Goal: Information Seeking & Learning: Learn about a topic

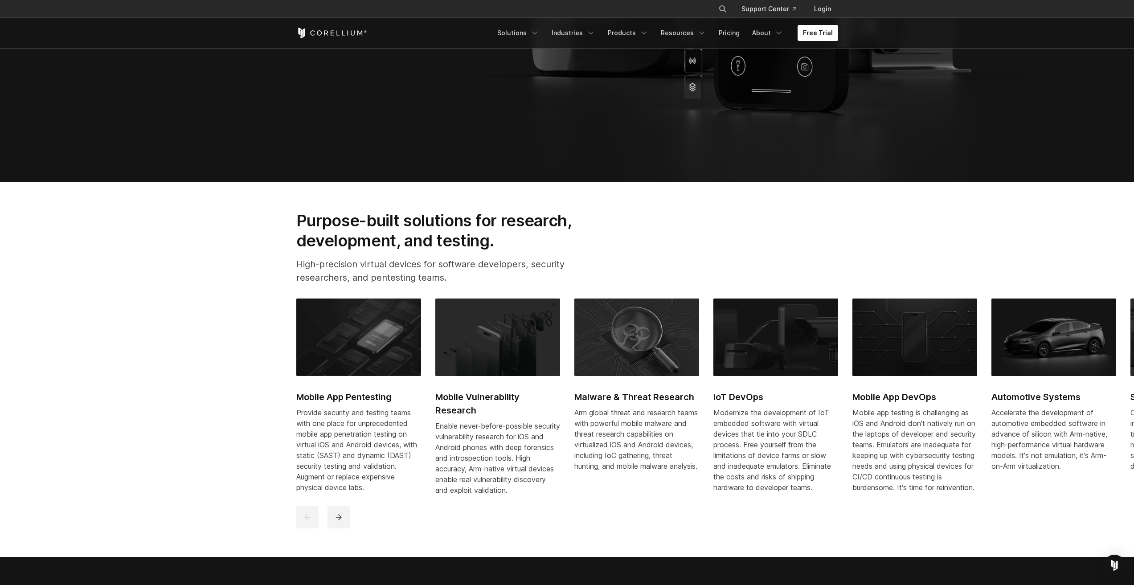
scroll to position [401, 0]
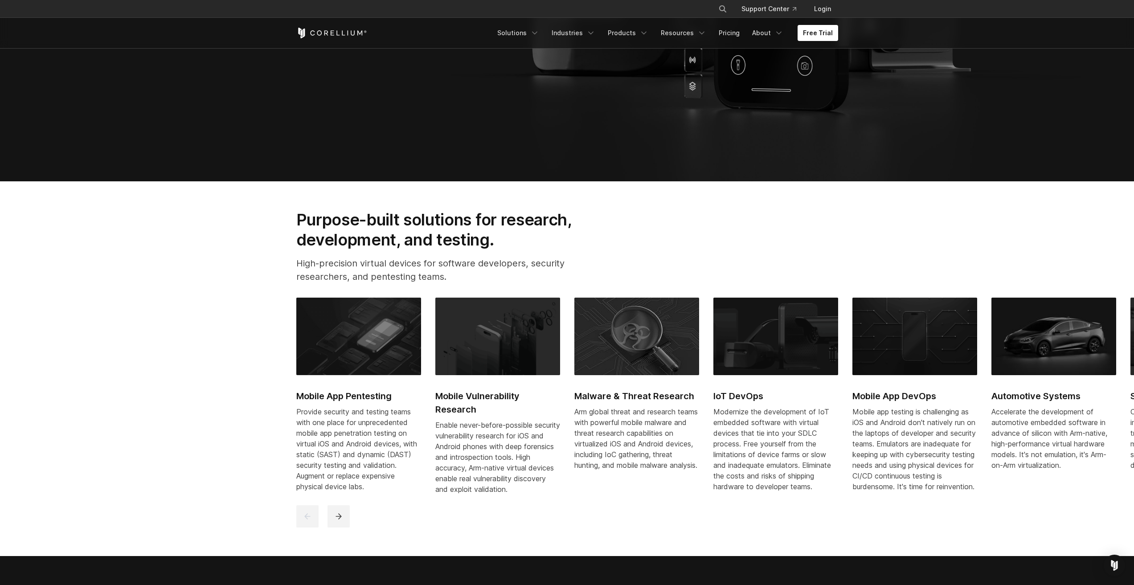
click at [324, 528] on div at bounding box center [568, 516] width 544 height 22
click at [333, 522] on button "next" at bounding box center [339, 516] width 22 height 22
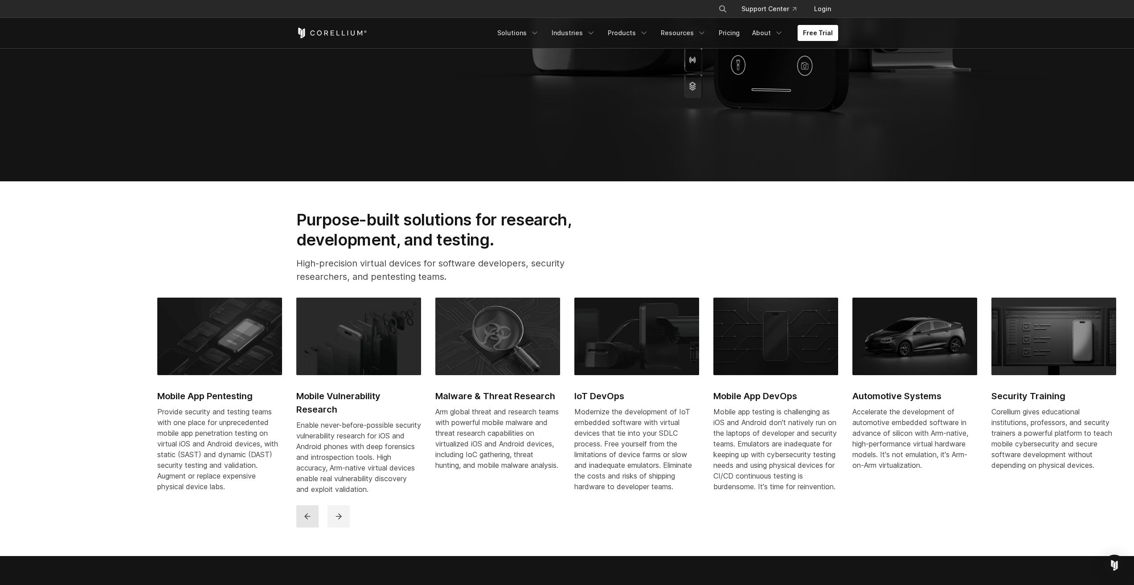
click at [310, 521] on icon "previous" at bounding box center [307, 516] width 9 height 9
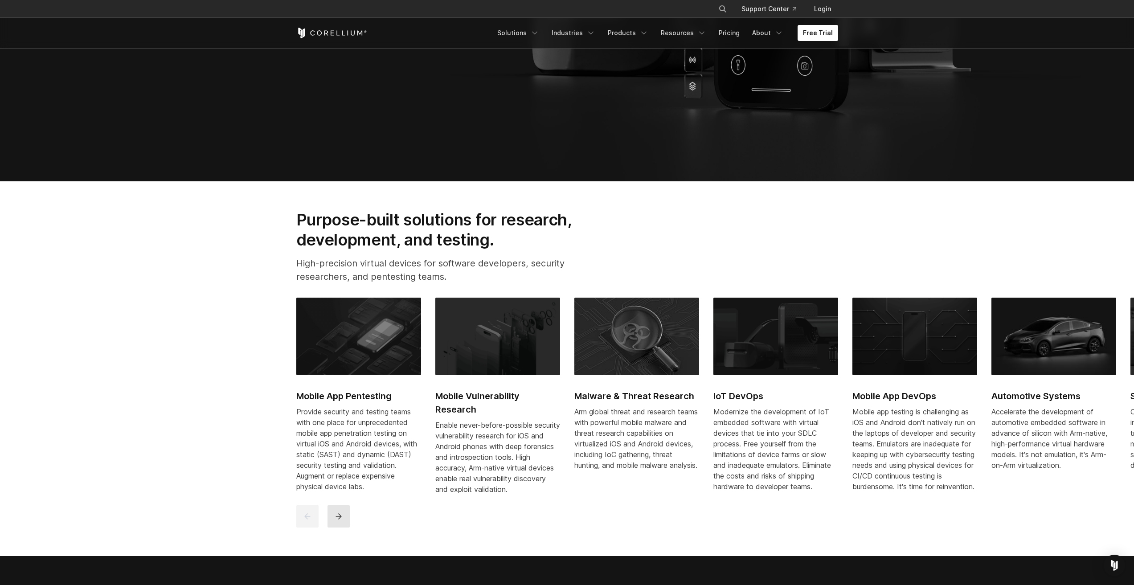
click at [336, 521] on icon "next" at bounding box center [338, 516] width 9 height 9
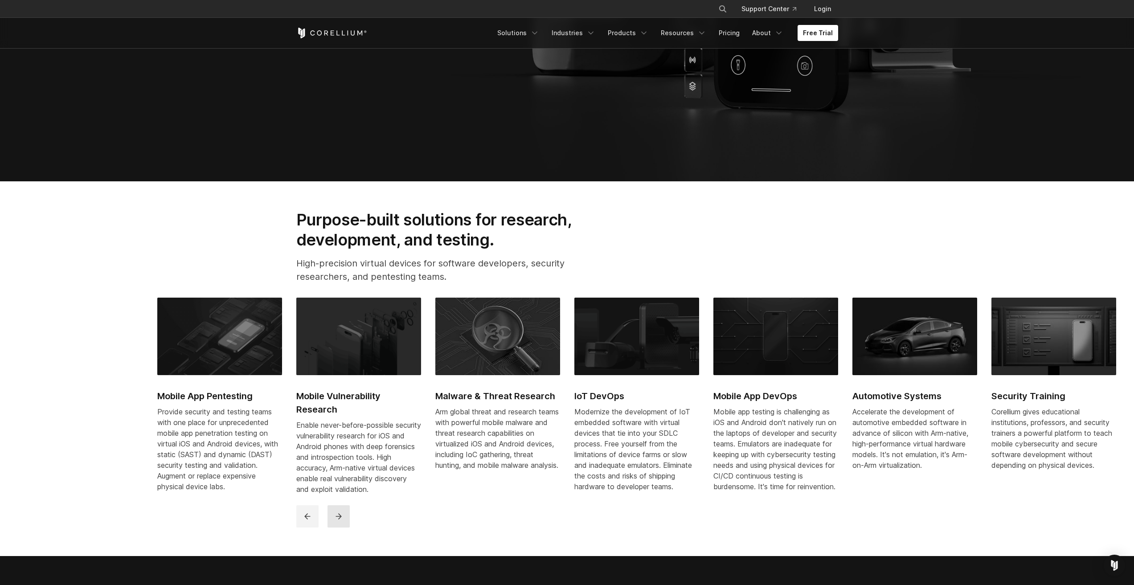
click at [336, 521] on icon "next" at bounding box center [338, 516] width 9 height 9
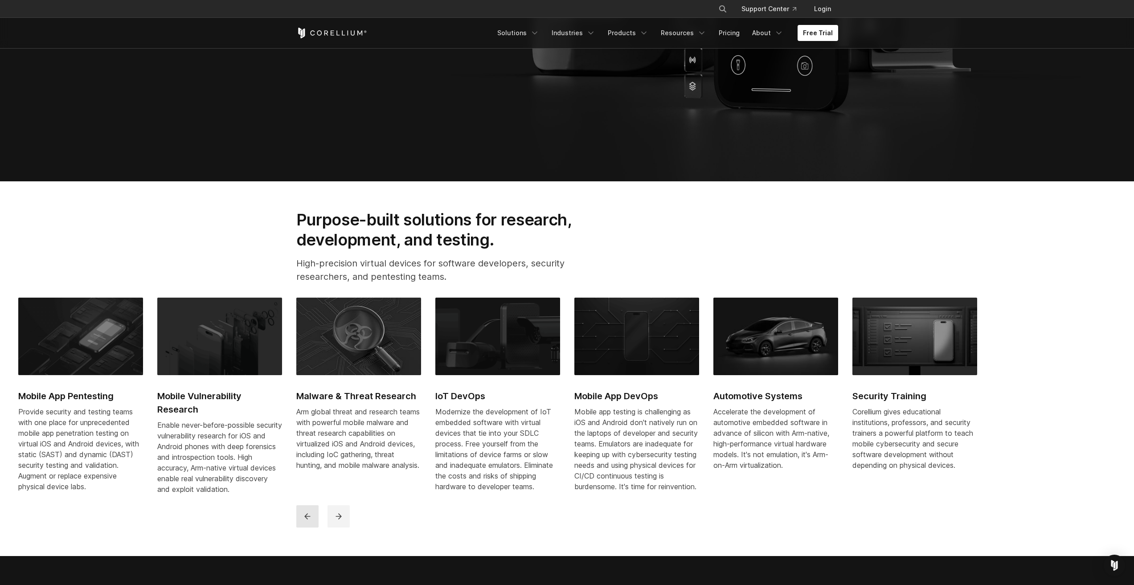
click at [317, 528] on button "previous" at bounding box center [307, 516] width 22 height 22
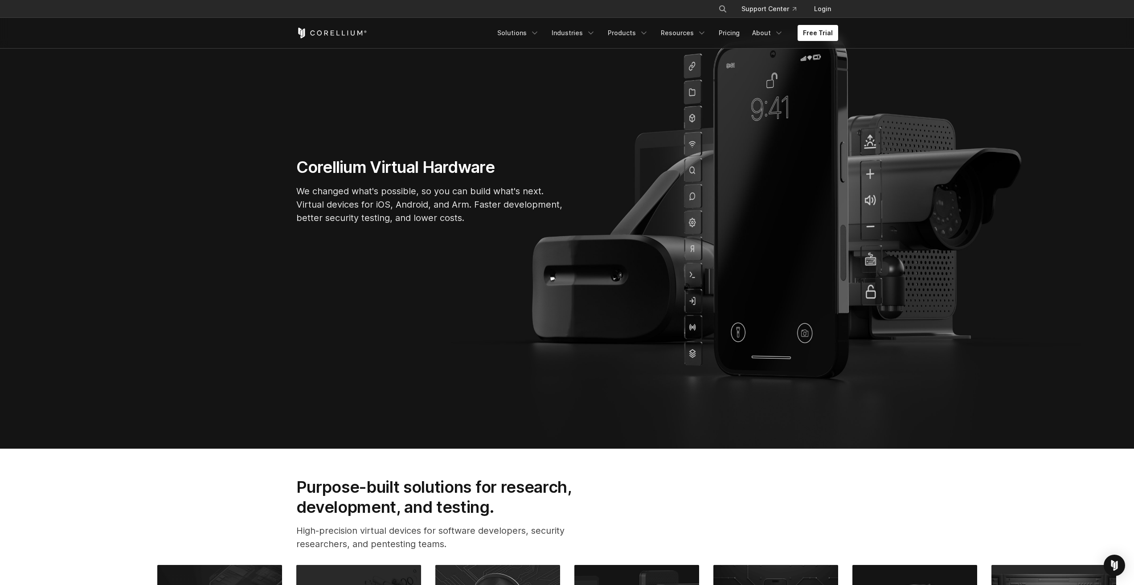
scroll to position [0, 0]
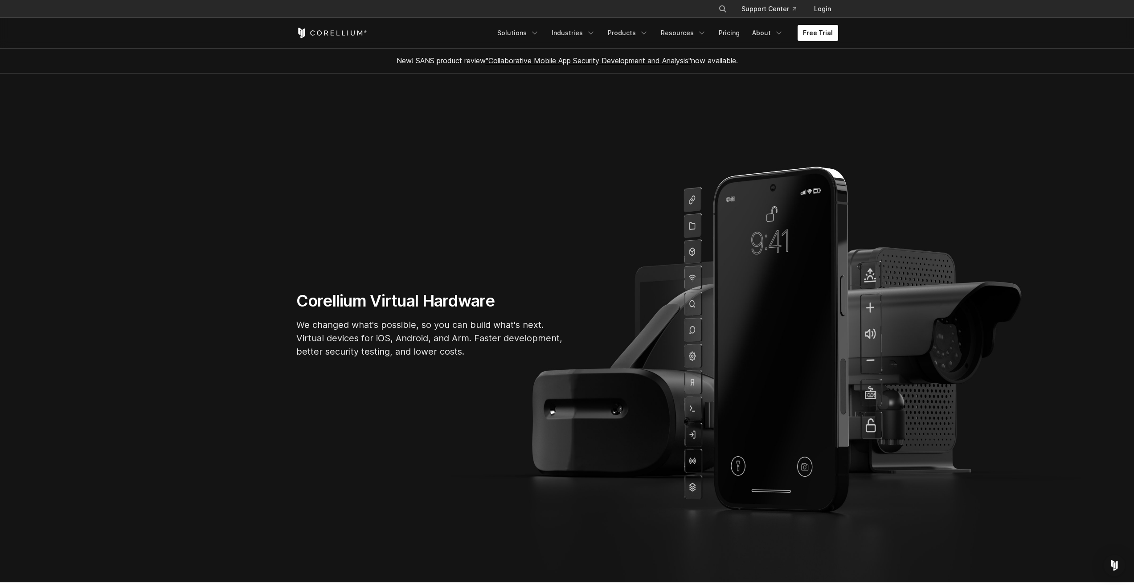
click at [516, 62] on link ""Collaborative Mobile App Security Development and Analysis"" at bounding box center [588, 60] width 205 height 9
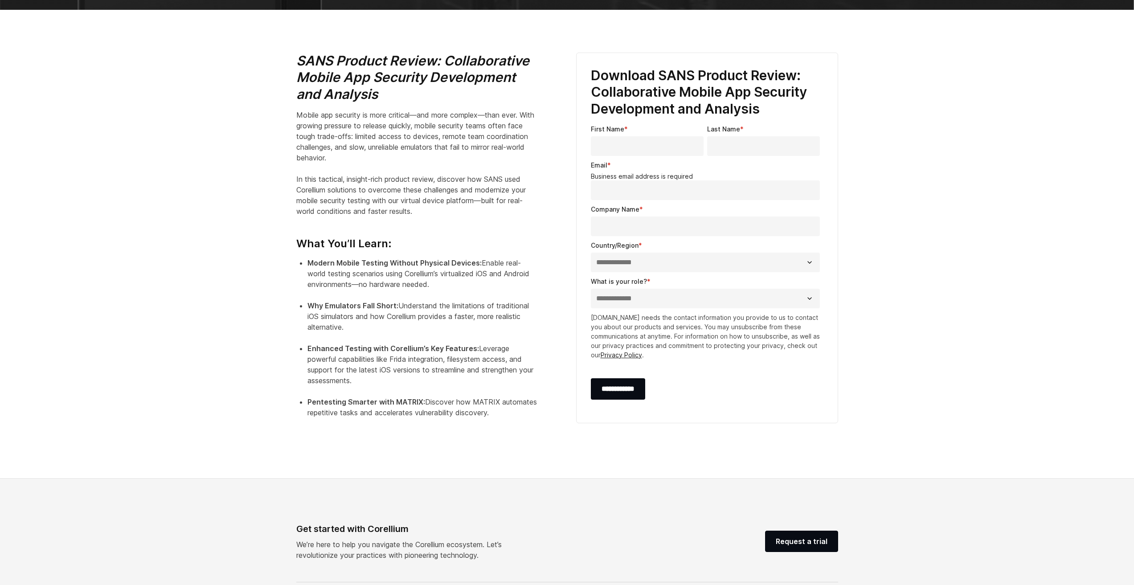
scroll to position [312, 0]
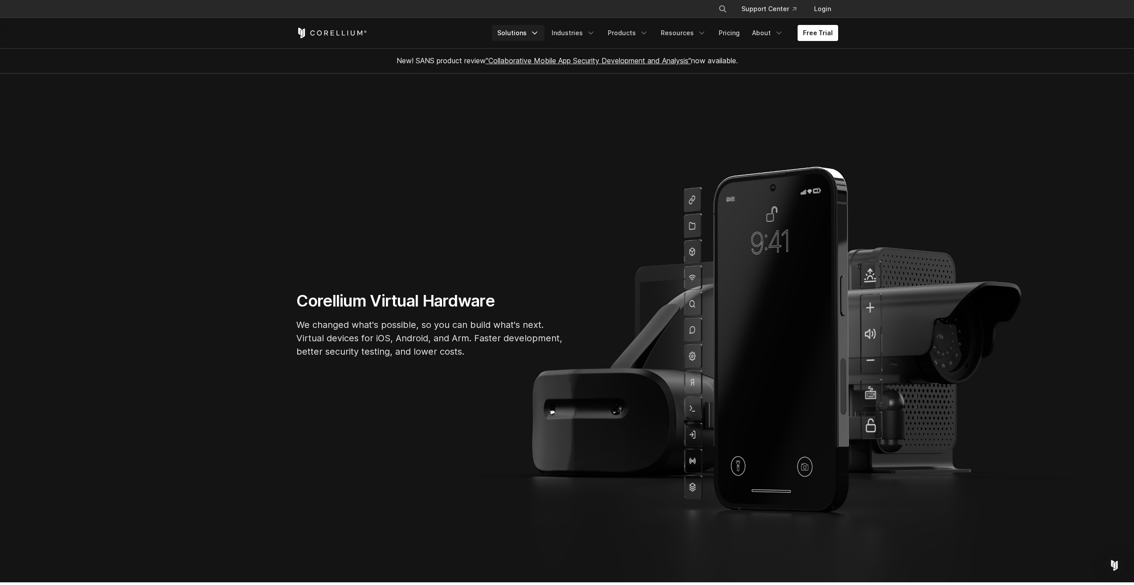
click at [520, 34] on link "Solutions" at bounding box center [518, 33] width 53 height 16
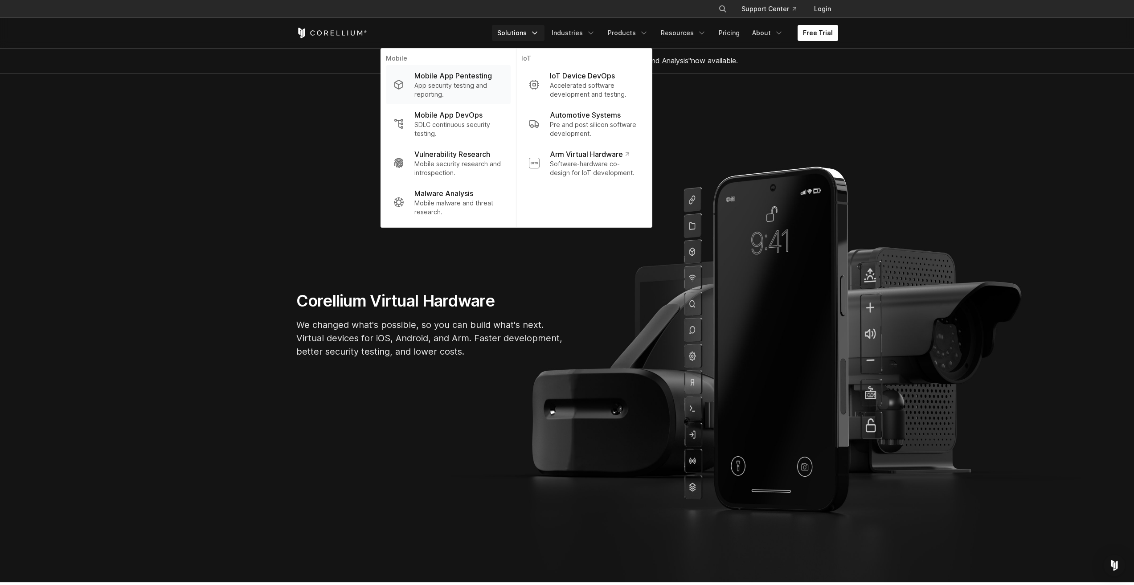
click at [482, 82] on p "App security testing and reporting." at bounding box center [458, 90] width 89 height 18
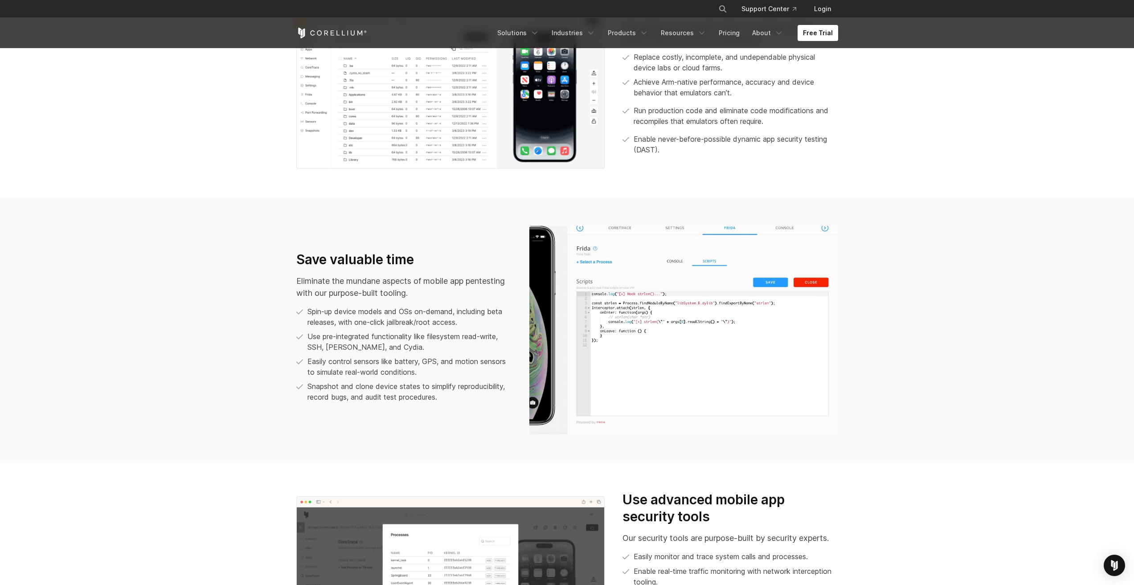
scroll to position [668, 0]
